Goal: Participate in discussion: Engage in conversation with other users on a specific topic

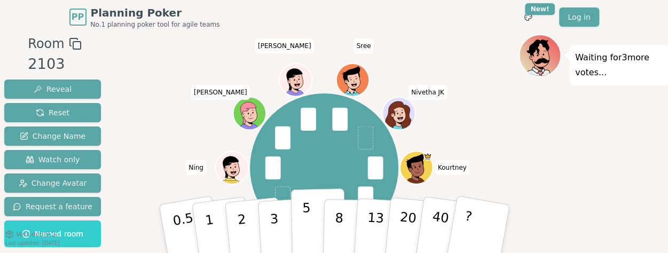
click at [305, 229] on p "5" at bounding box center [306, 229] width 9 height 58
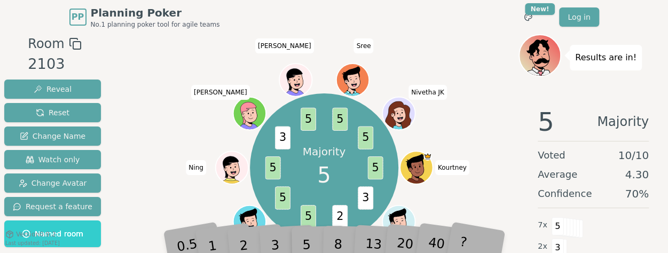
click at [511, 165] on div "Majority 5 5 3 2 5 5 5 3 5 5 5 [PERSON_NAME] (you) Mani Ning [PERSON_NAME] Sree…" at bounding box center [324, 167] width 389 height 228
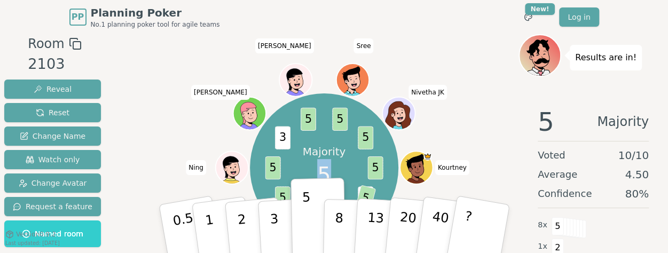
drag, startPoint x: 500, startPoint y: 75, endPoint x: 324, endPoint y: 278, distance: 268.6
click at [324, 278] on html "PP Planning Poker No.1 planning poker tool for agile teams Toggle theme New! Lo…" at bounding box center [334, 164] width 668 height 328
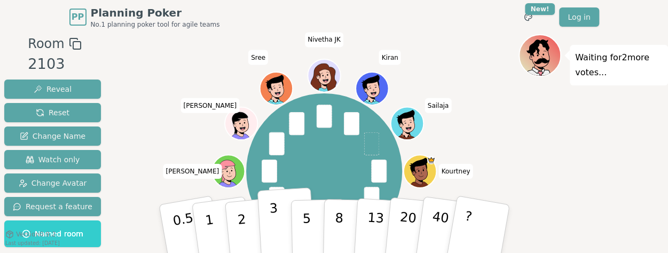
click at [282, 229] on button "3" at bounding box center [286, 228] width 58 height 83
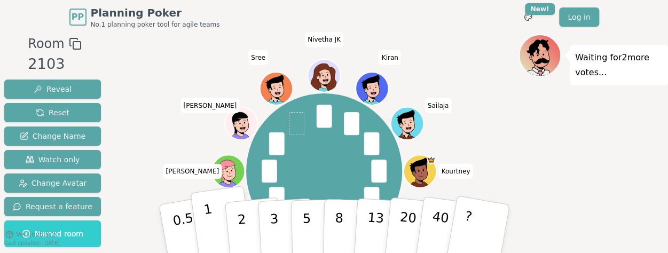
click at [200, 221] on button "1" at bounding box center [222, 229] width 64 height 86
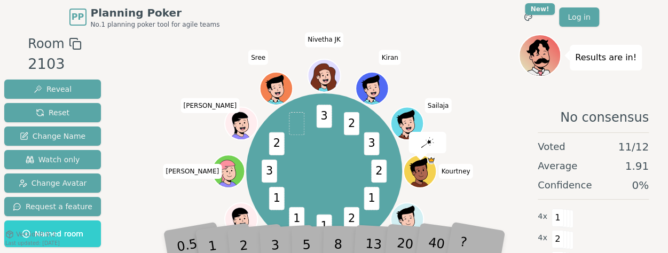
click at [194, 68] on div "2 1 2 1 1 1 3 2 3 2 3 [PERSON_NAME] (you) Mani Ning [PERSON_NAME] Sree [PERSON_…" at bounding box center [324, 171] width 389 height 236
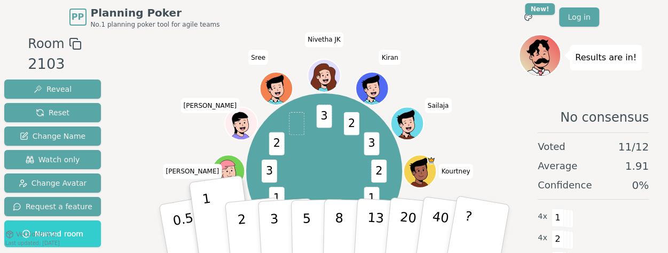
click at [465, 71] on div "2 1 2 1 1 1 3 2 3 2 3 [PERSON_NAME] (you) Mani Ning [PERSON_NAME] Sree [PERSON_…" at bounding box center [324, 171] width 389 height 236
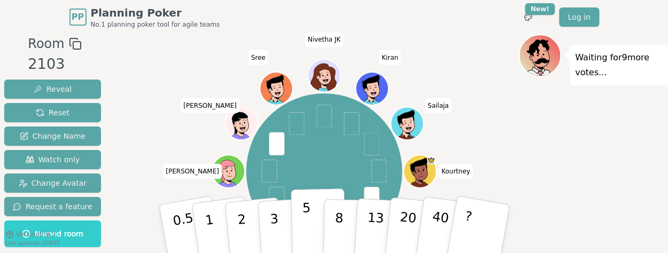
click at [310, 227] on button "5" at bounding box center [317, 228] width 55 height 81
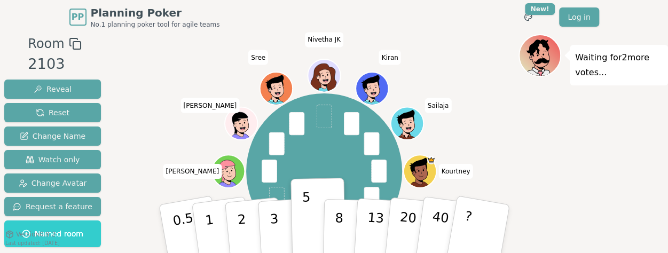
click at [598, 208] on div "Waiting for 2 more votes..." at bounding box center [592, 181] width 149 height 294
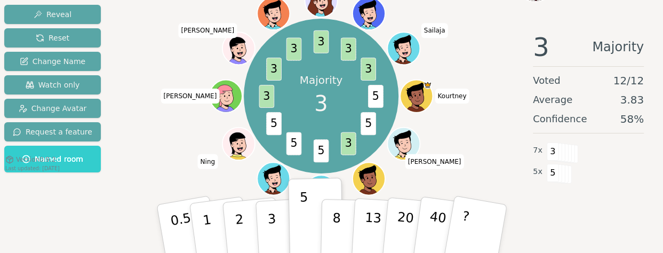
scroll to position [33, 0]
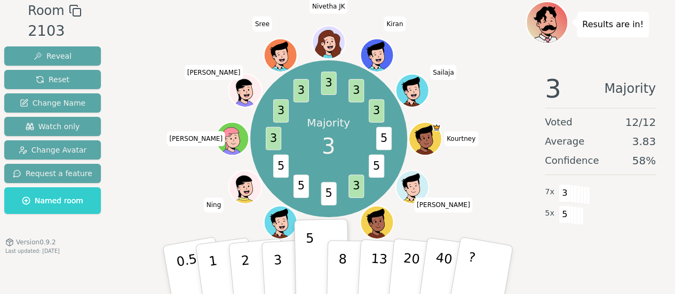
click at [549, 265] on div "3 Majority Voted 12 / 12 Average 3.83 Confidence 58 % 7 x 3 5 x 5" at bounding box center [600, 171] width 149 height 213
click at [634, 281] on div "Results are in! 3 Majority Voted 12 / 12 Average 3.83 Confidence 58 % 7 x 3 5 x…" at bounding box center [600, 148] width 149 height 294
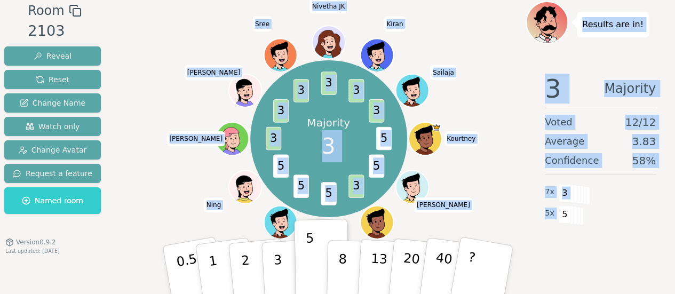
drag, startPoint x: 634, startPoint y: 281, endPoint x: 311, endPoint y: 307, distance: 324.5
click at [311, 294] on html "PP Planning Poker No.1 planning poker tool for agile teams Toggle theme New! Lo…" at bounding box center [337, 131] width 675 height 328
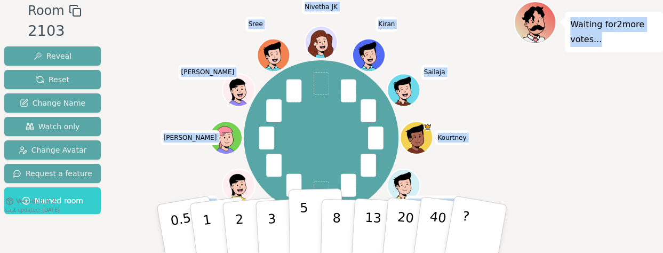
click at [306, 228] on p "5" at bounding box center [303, 229] width 9 height 58
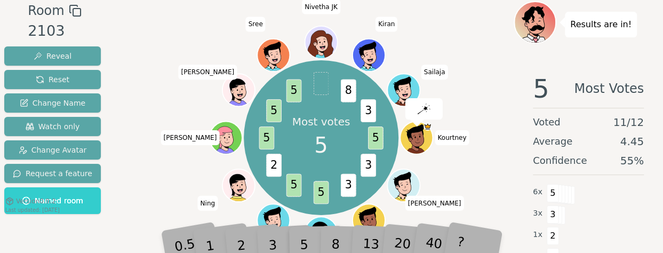
click at [548, 188] on span "5" at bounding box center [553, 193] width 12 height 18
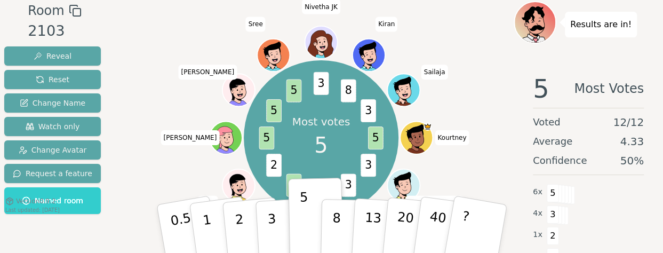
click at [534, 170] on div "5 Most Votes Voted 12 / 12 Average 4.33 Confidence 50 % 6 x 5 4 x 3 1 x 2 1 x 8" at bounding box center [588, 171] width 149 height 213
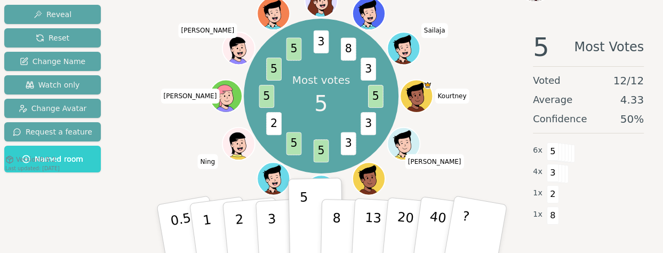
click at [490, 88] on div "Most votes 5 5 3 3 5 5 2 5 5 5 3 8 3 [PERSON_NAME] (you) Mani Ning [PERSON_NAME…" at bounding box center [321, 96] width 385 height 235
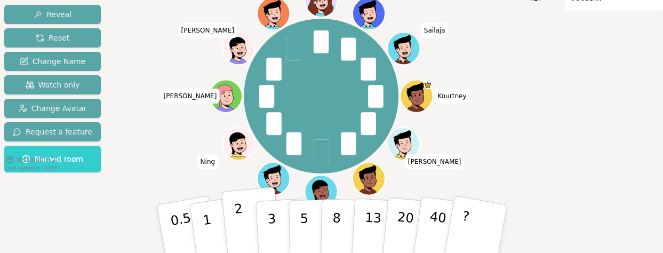
click at [241, 223] on p "2" at bounding box center [240, 230] width 14 height 58
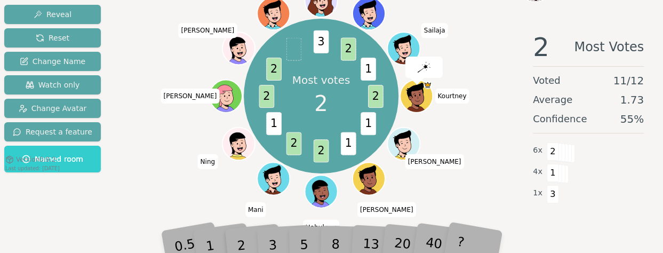
click at [489, 156] on div "Most votes 2 2 1 1 2 2 1 2 2 3 2 1 [PERSON_NAME] (you) Mani Ning [PERSON_NAME] …" at bounding box center [321, 96] width 385 height 235
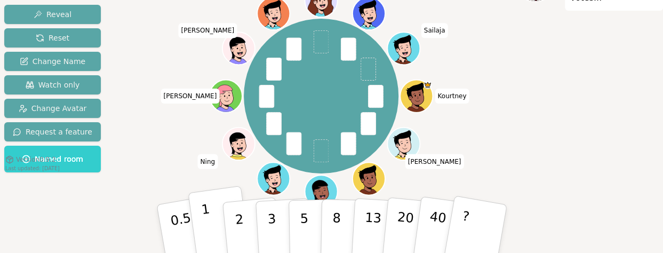
click at [213, 234] on button "1" at bounding box center [220, 229] width 64 height 86
